Goal: Ask a question

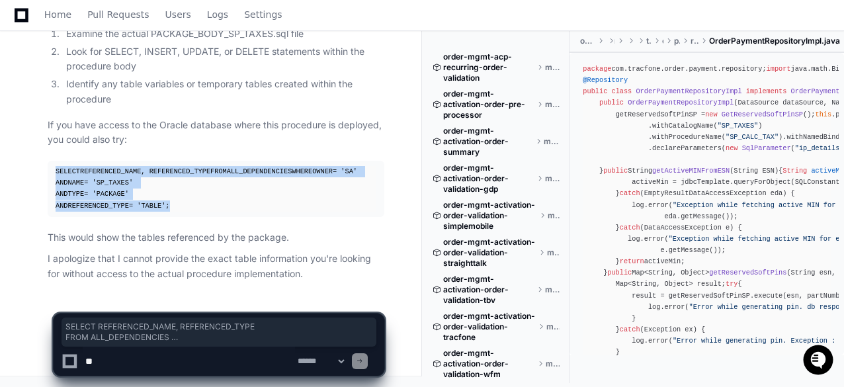
scroll to position [1190, 0]
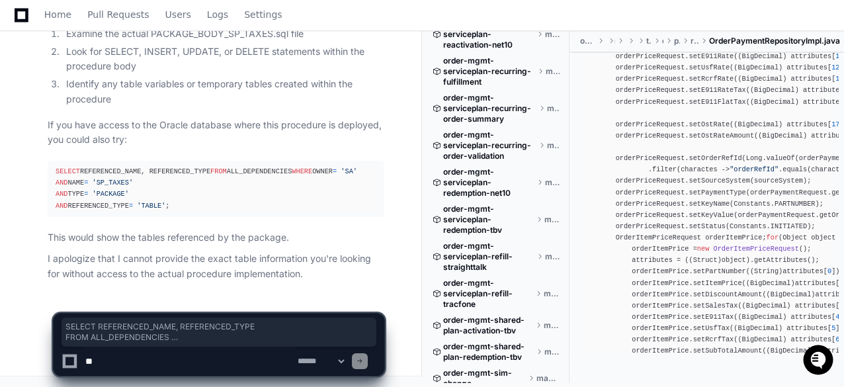
click at [130, 278] on p "I apologize that I cannot provide the exact table information you're looking fo…" at bounding box center [216, 266] width 337 height 30
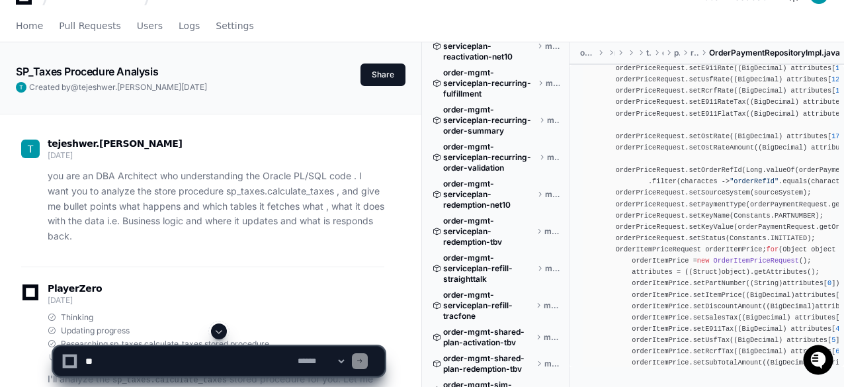
scroll to position [66, 0]
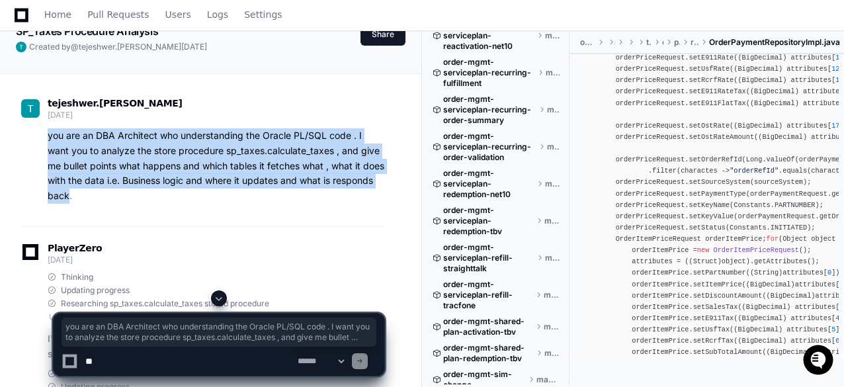
drag, startPoint x: 46, startPoint y: 136, endPoint x: 114, endPoint y: 198, distance: 91.7
click at [114, 198] on div "you are an DBA Architect who understanding the Oracle PL/SQL code . I want you …" at bounding box center [202, 165] width 363 height 75
click at [126, 198] on p "you are an DBA Architect who understanding the Oracle PL/SQL code . I want you …" at bounding box center [216, 165] width 337 height 75
drag, startPoint x: 126, startPoint y: 198, endPoint x: 46, endPoint y: 140, distance: 98.4
click at [46, 140] on div "you are an DBA Architect who understanding the Oracle PL/SQL code . I want you …" at bounding box center [202, 165] width 363 height 75
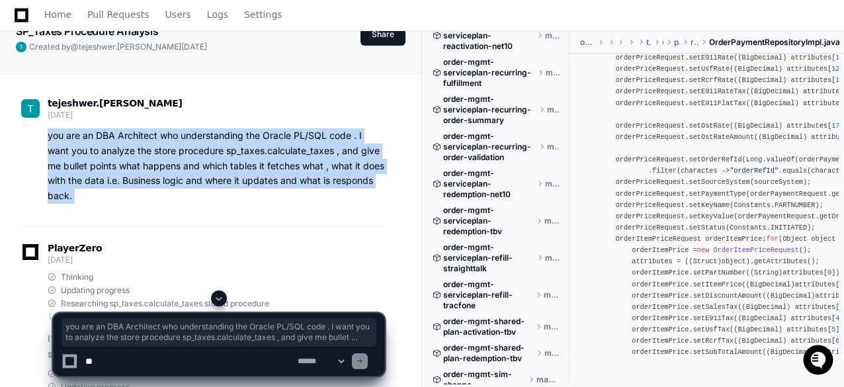
click at [62, 140] on p "you are an DBA Architect who understanding the Oracle PL/SQL code . I want you …" at bounding box center [216, 165] width 337 height 75
drag, startPoint x: 49, startPoint y: 137, endPoint x: 123, endPoint y: 205, distance: 100.6
click at [123, 205] on div "tejeshwer.degala 4 days ago you are an DBA Architect who understanding the Orac…" at bounding box center [202, 154] width 363 height 144
click at [131, 200] on p "you are an DBA Architect who understanding the Oracle PL/SQL code . I want you …" at bounding box center [216, 165] width 337 height 75
drag, startPoint x: 131, startPoint y: 200, endPoint x: 36, endPoint y: 135, distance: 115.5
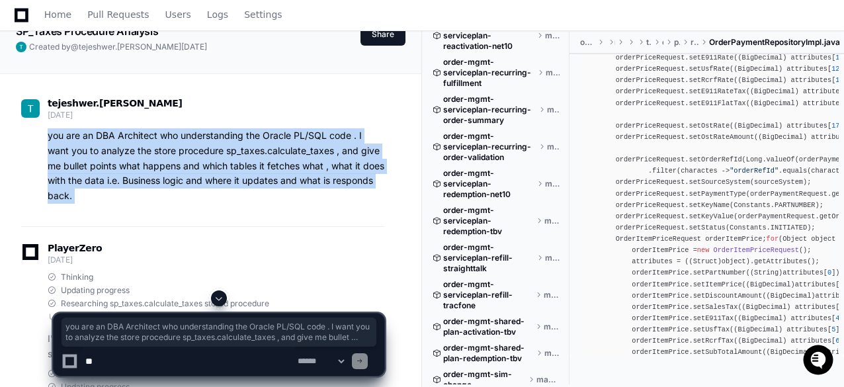
click at [36, 135] on div "you are an DBA Architect who understanding the Oracle PL/SQL code . I want you …" at bounding box center [202, 165] width 363 height 75
click at [299, 181] on p "you are an DBA Architect who understanding the Oracle PL/SQL code . I want you …" at bounding box center [216, 165] width 337 height 75
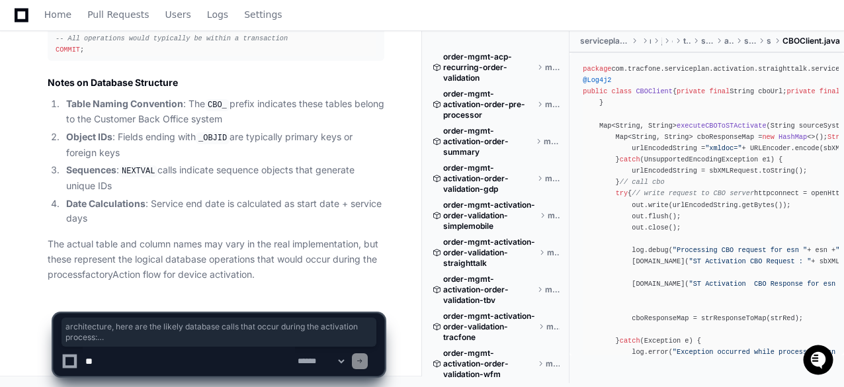
scroll to position [7742, 0]
